Goal: Transaction & Acquisition: Purchase product/service

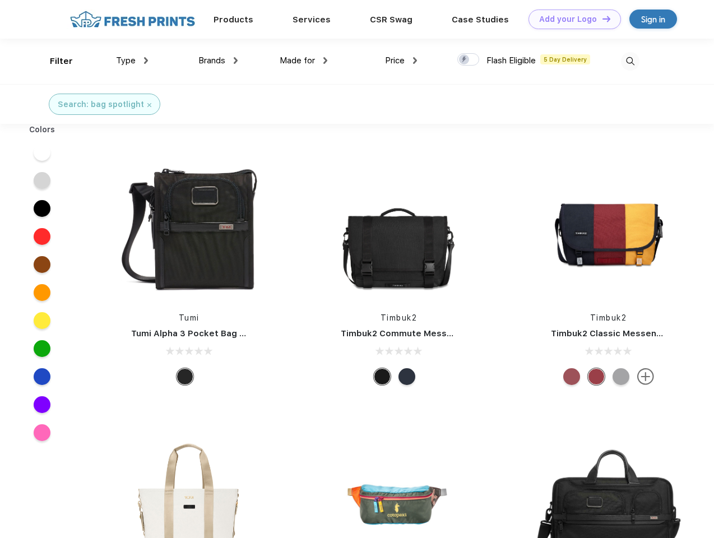
click at [570, 19] on link "Add your Logo Design Tool" at bounding box center [574, 20] width 92 height 20
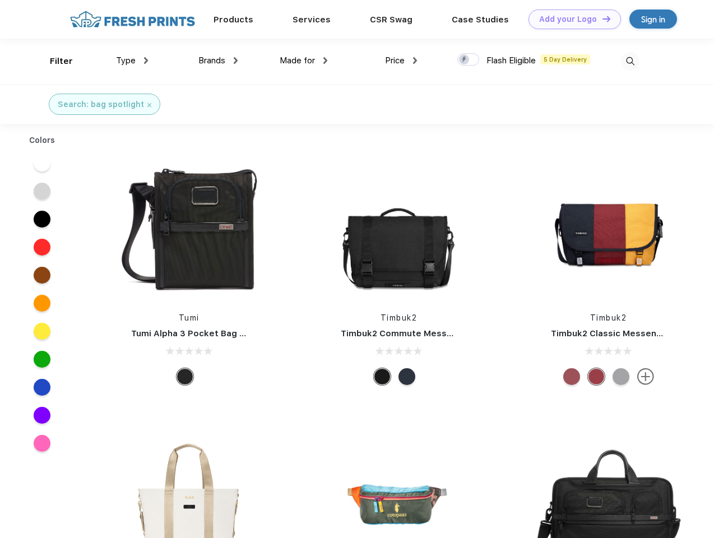
click at [0, 0] on div "Design Tool" at bounding box center [0, 0] width 0 height 0
click at [601, 18] on link "Add your Logo Design Tool" at bounding box center [574, 20] width 92 height 20
click at [54, 61] on div "Filter" at bounding box center [61, 61] width 23 height 13
click at [132, 61] on span "Type" at bounding box center [126, 60] width 20 height 10
click at [218, 61] on span "Brands" at bounding box center [211, 60] width 27 height 10
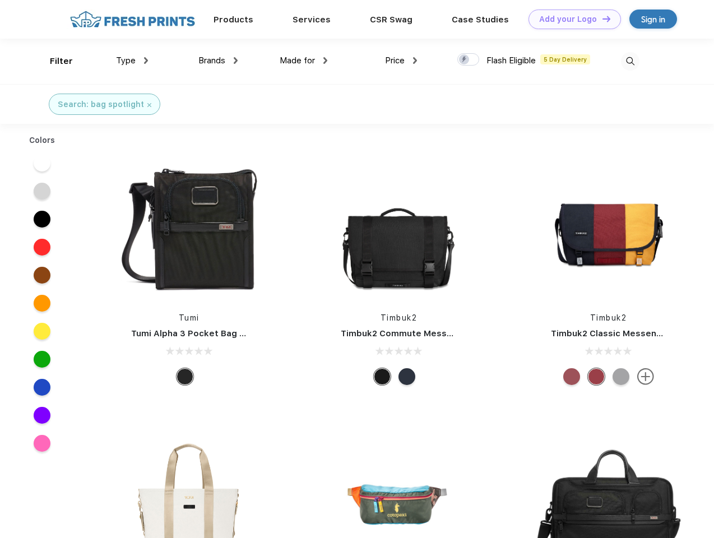
click at [304, 61] on span "Made for" at bounding box center [297, 60] width 35 height 10
click at [401, 61] on span "Price" at bounding box center [395, 60] width 20 height 10
click at [468, 60] on div at bounding box center [468, 59] width 22 height 12
click at [465, 60] on input "checkbox" at bounding box center [460, 56] width 7 height 7
click at [630, 61] on img at bounding box center [630, 61] width 18 height 18
